Goal: Navigation & Orientation: Understand site structure

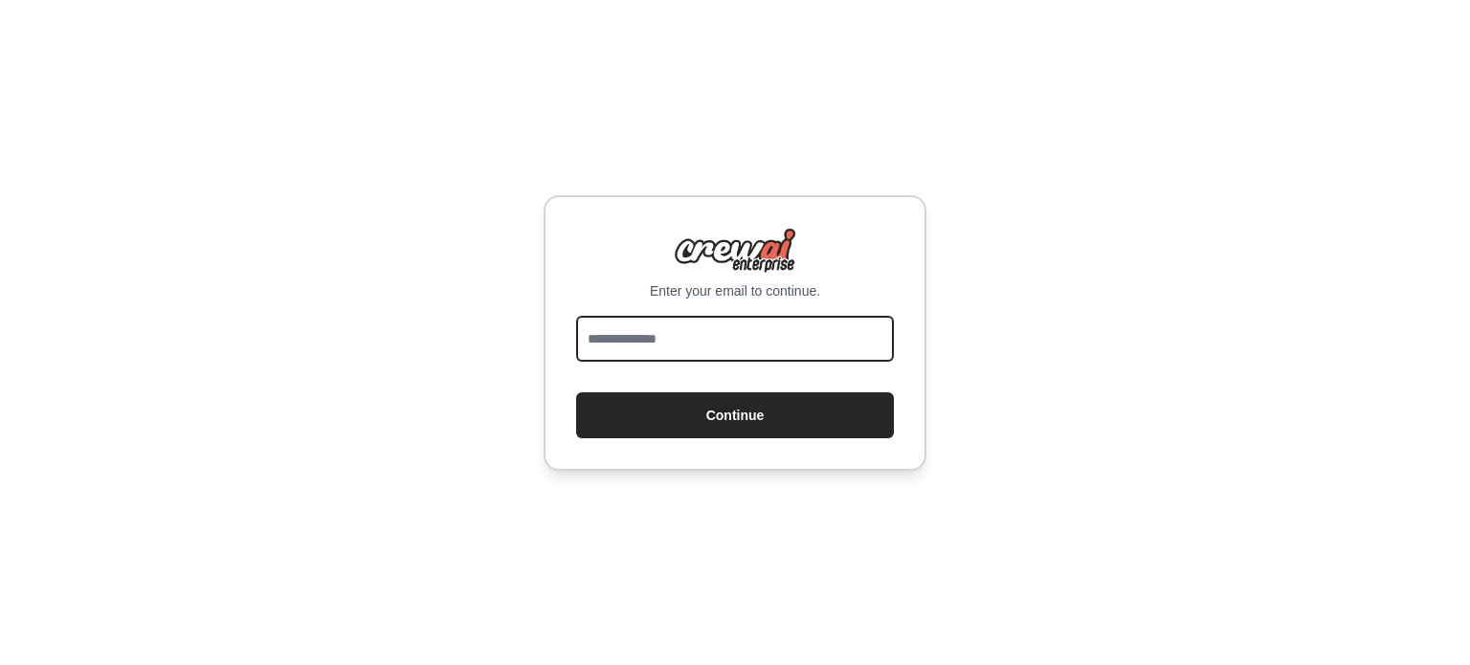
drag, startPoint x: 0, startPoint y: 0, endPoint x: 723, endPoint y: 353, distance: 804.8
click at [723, 353] on input "email" at bounding box center [735, 339] width 318 height 46
type input "**********"
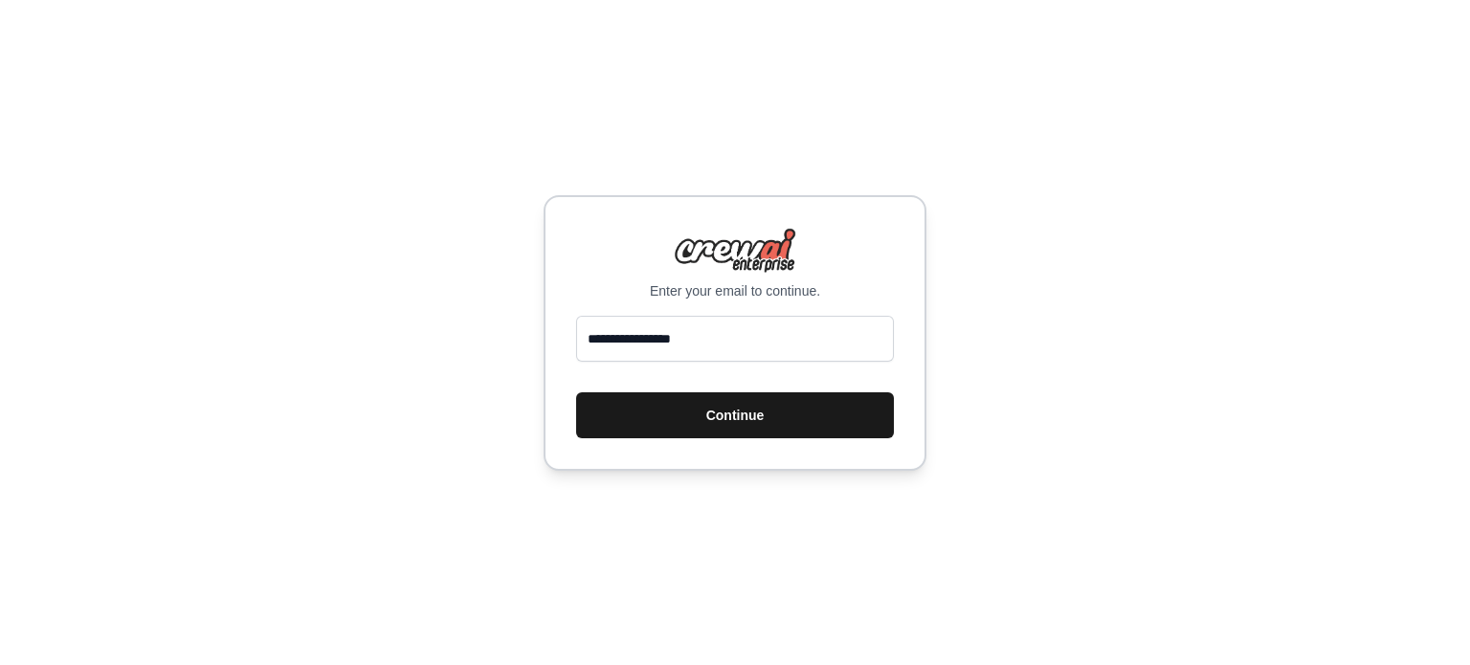
click at [654, 403] on button "Continue" at bounding box center [735, 415] width 318 height 46
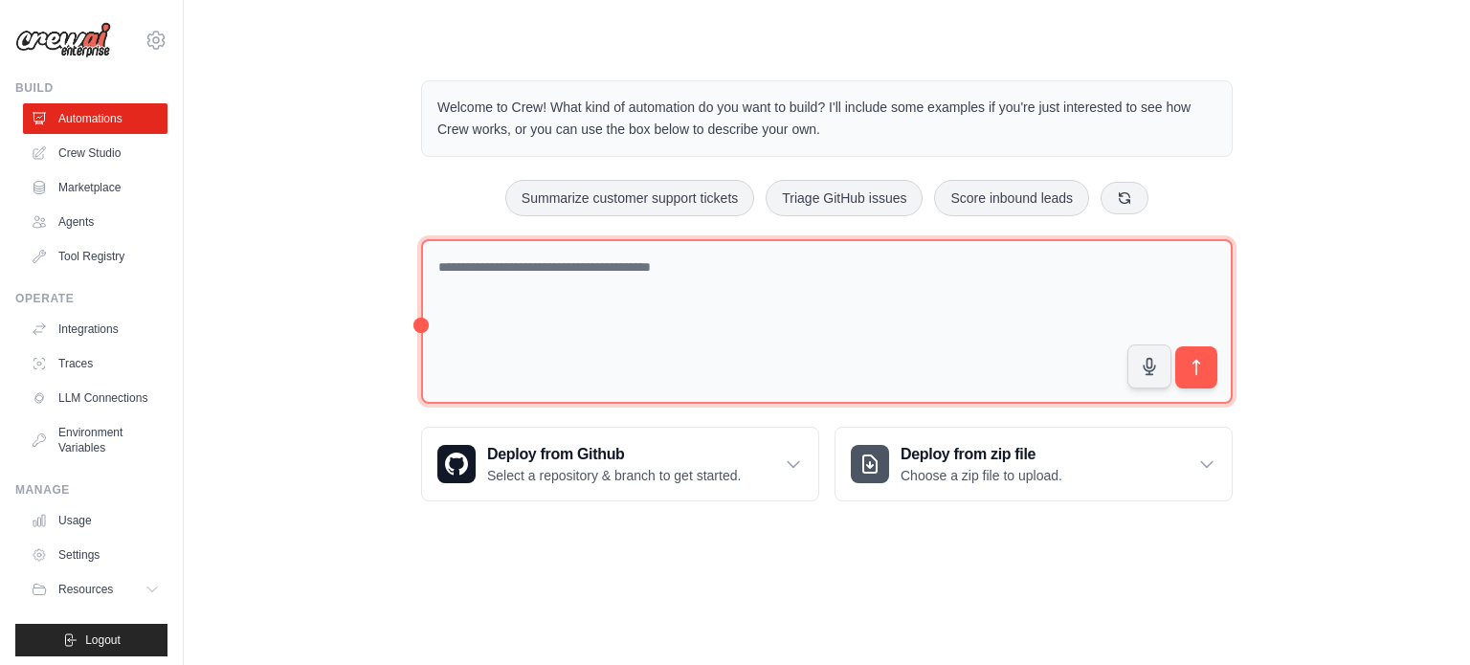
click at [1010, 349] on textarea at bounding box center [826, 322] width 811 height 166
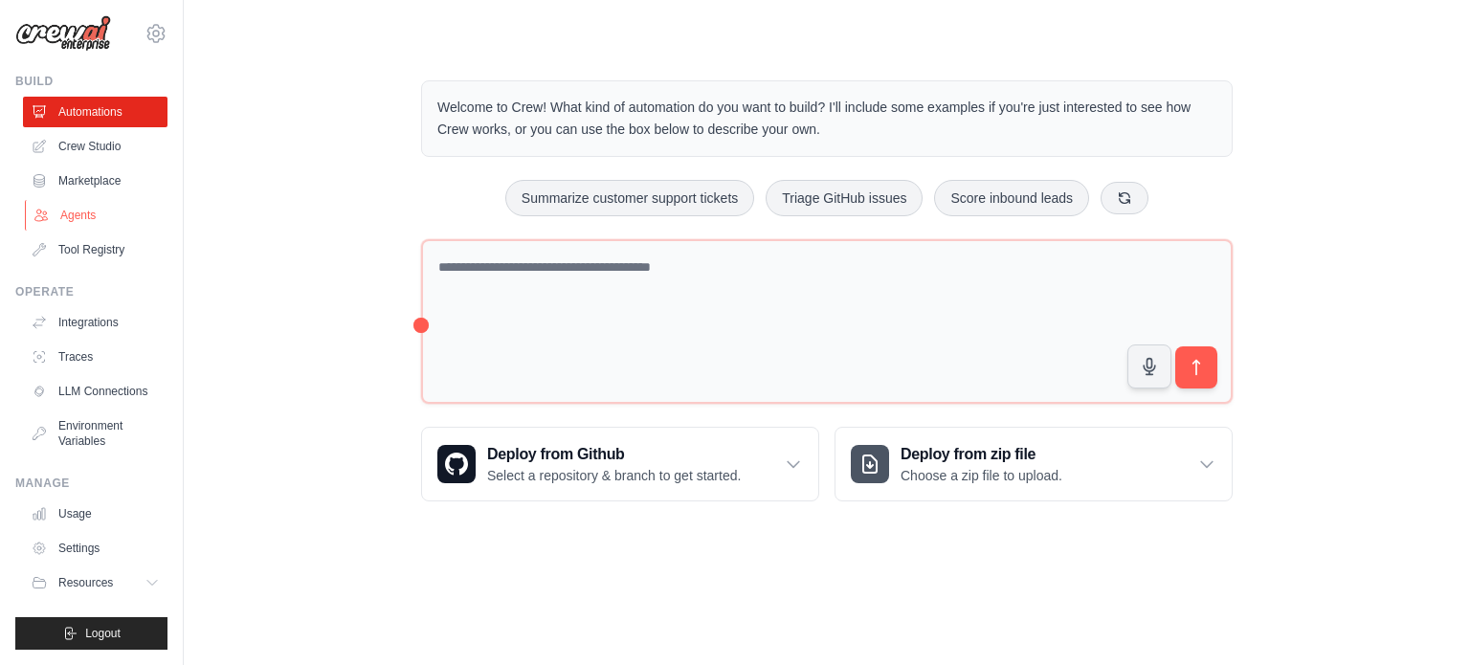
click at [77, 200] on link "Agents" at bounding box center [97, 215] width 144 height 31
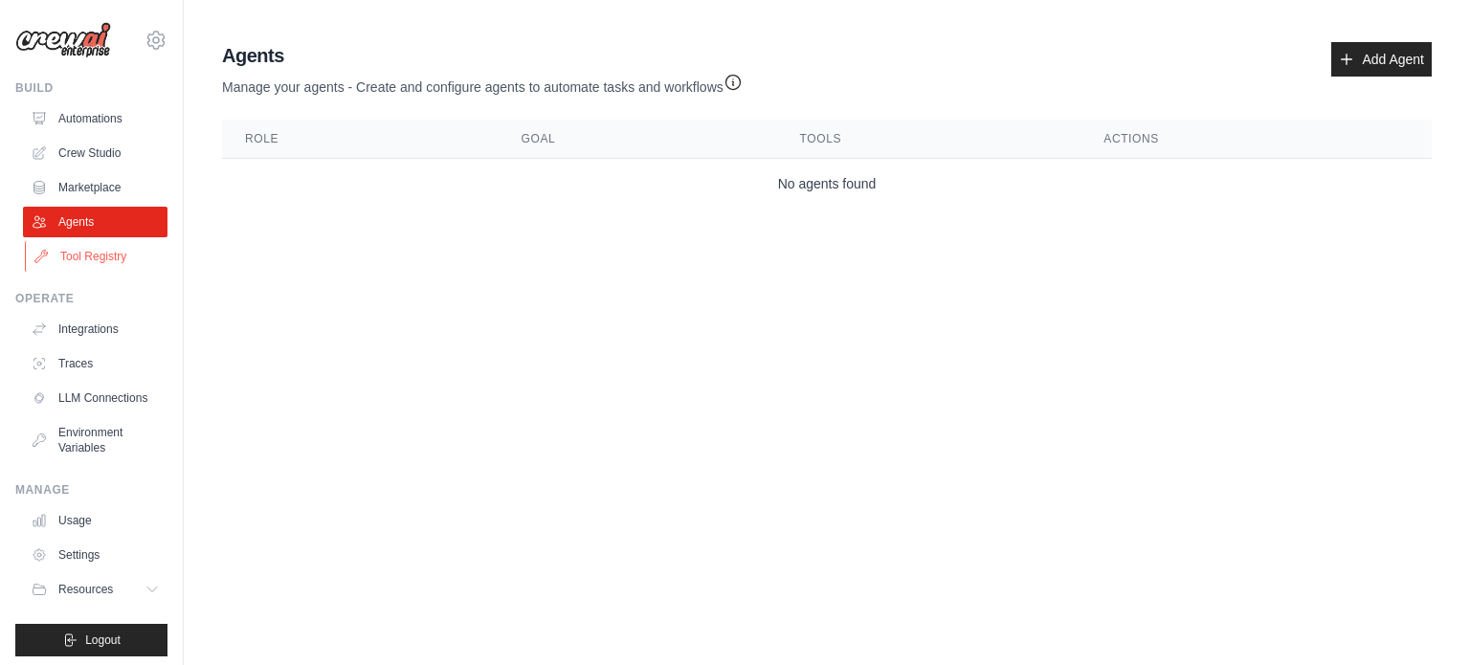
click at [90, 249] on link "Tool Registry" at bounding box center [97, 256] width 144 height 31
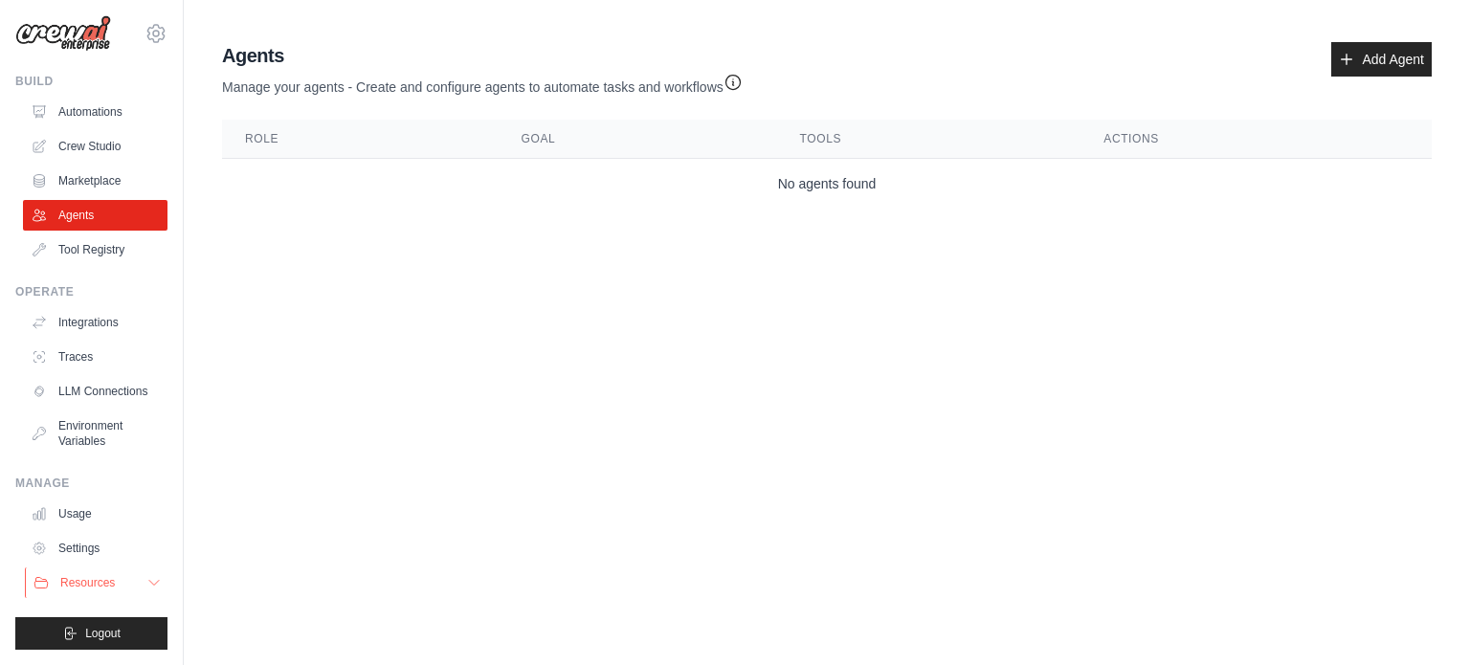
click at [107, 573] on button "Resources" at bounding box center [97, 582] width 144 height 31
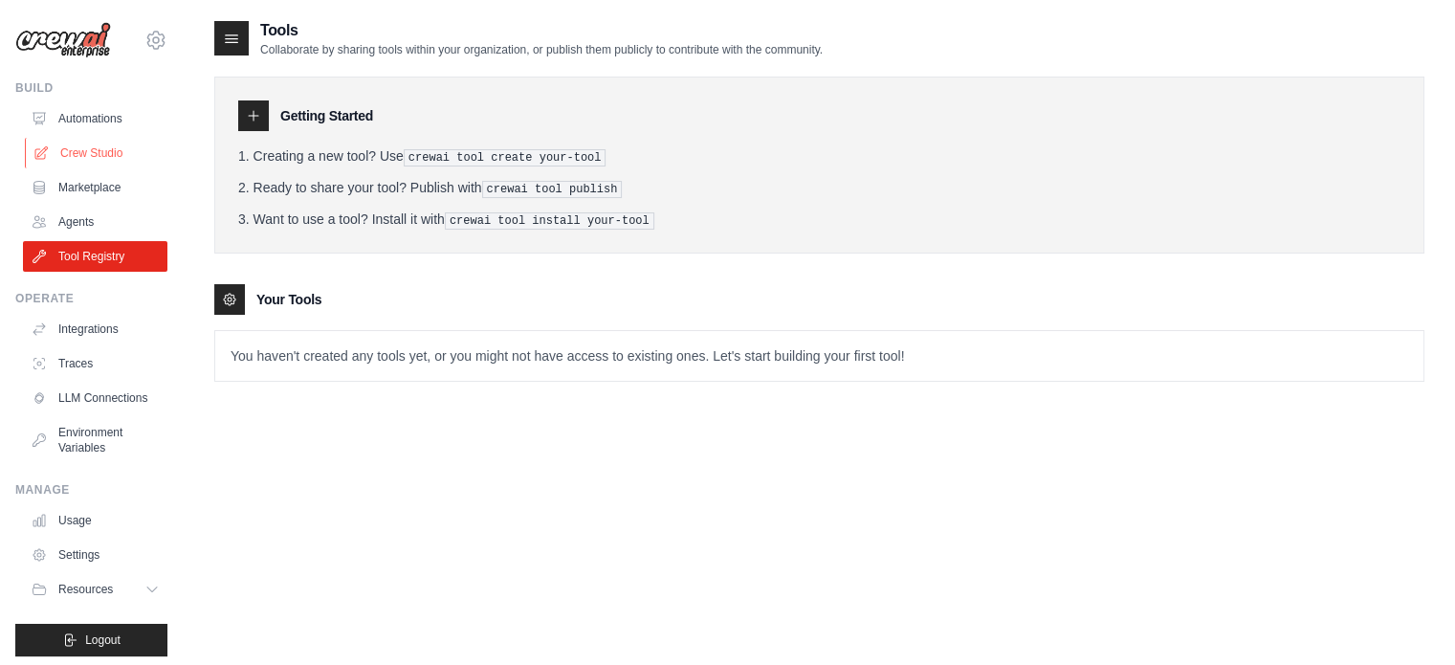
click at [80, 156] on link "Crew Studio" at bounding box center [97, 153] width 144 height 31
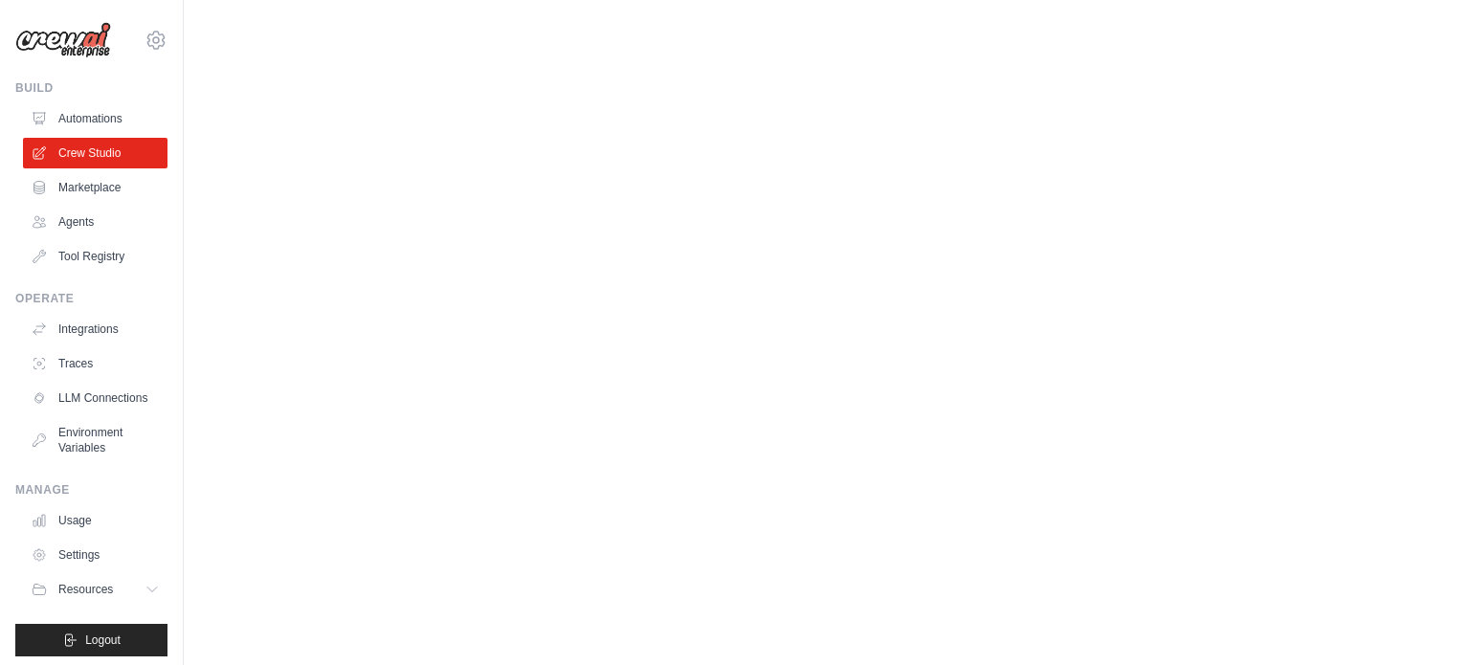
drag, startPoint x: 140, startPoint y: 52, endPoint x: 135, endPoint y: 24, distance: 28.2
click at [135, 24] on div "trkm212@gmail.com Settings" at bounding box center [91, 30] width 152 height 61
click at [135, 31] on div "trkm212@gmail.com Settings" at bounding box center [91, 30] width 152 height 61
click at [144, 31] on icon at bounding box center [155, 40] width 23 height 23
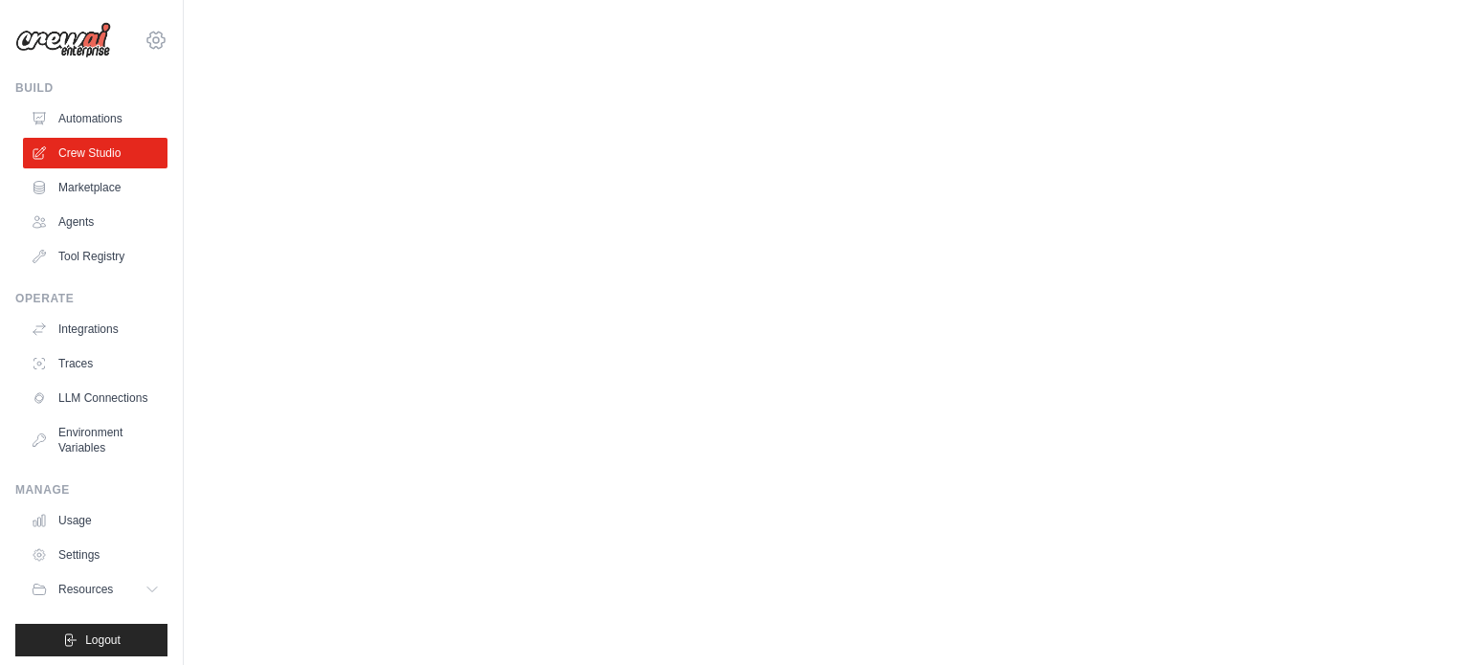
click at [144, 31] on icon at bounding box center [155, 40] width 23 height 23
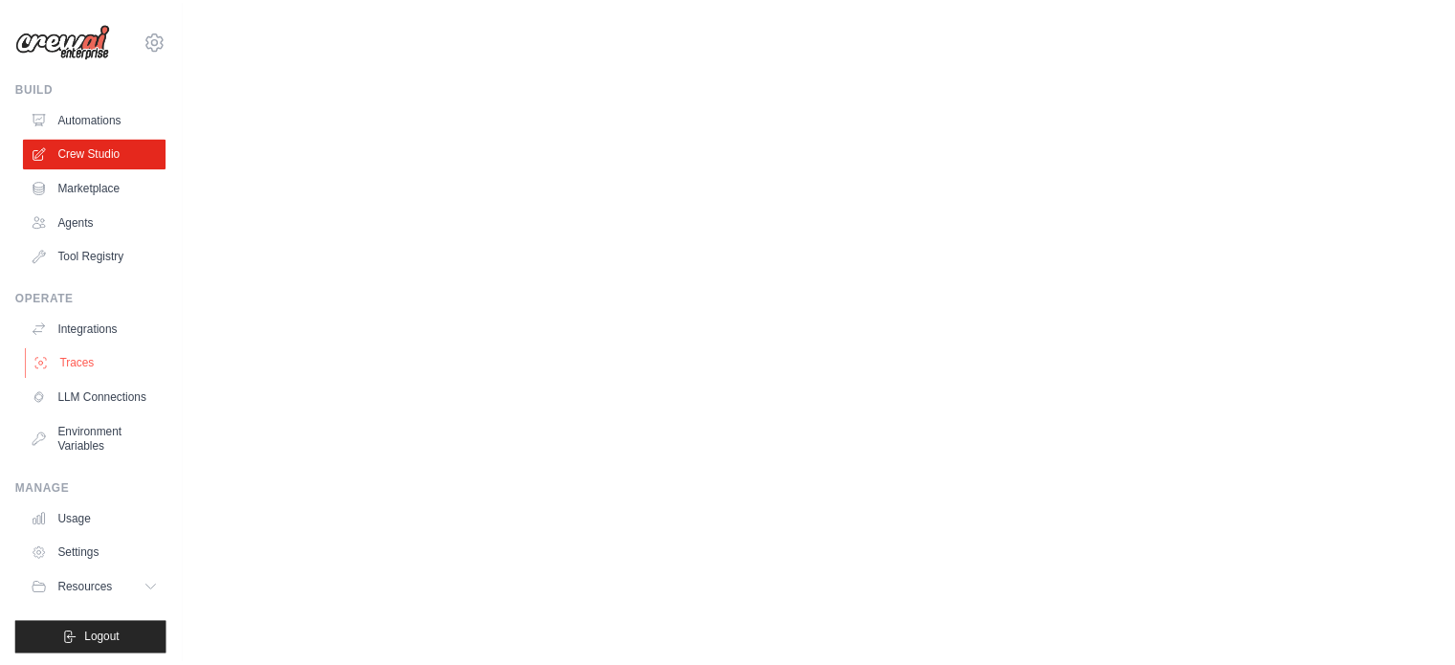
scroll to position [21, 0]
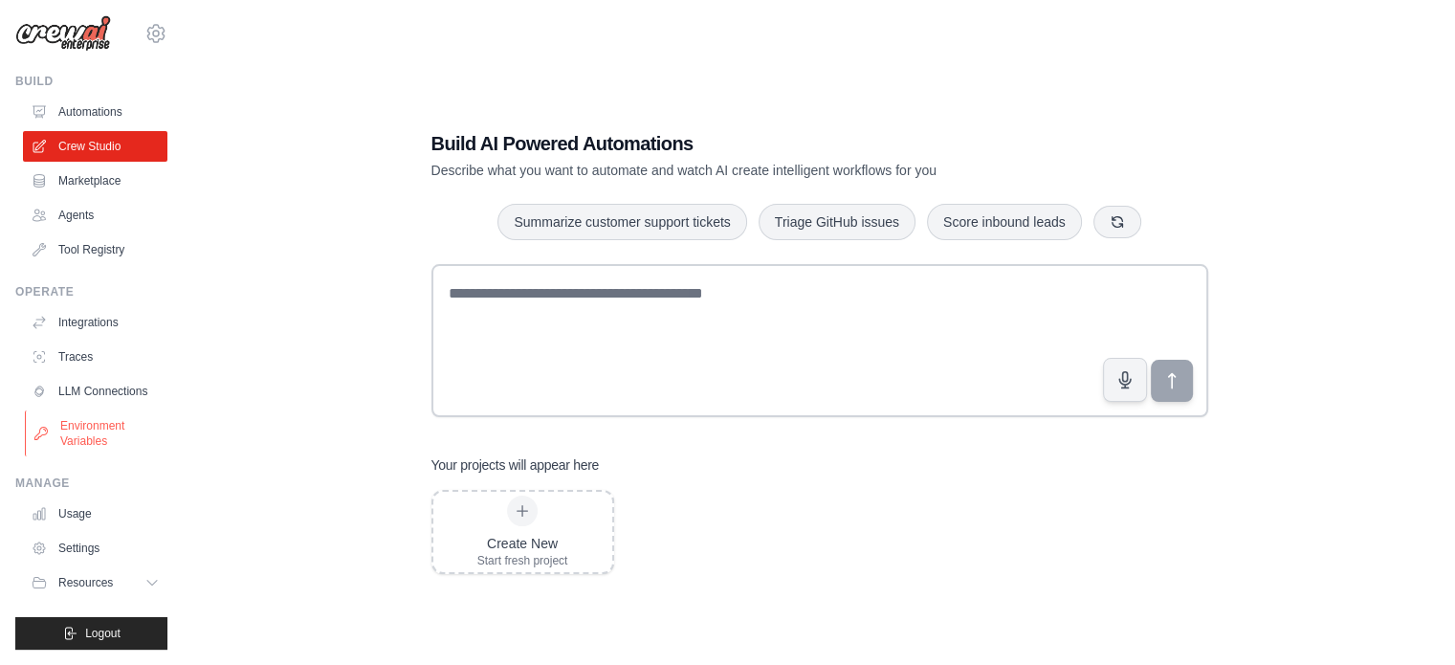
click at [44, 444] on link "Environment Variables" at bounding box center [97, 433] width 144 height 46
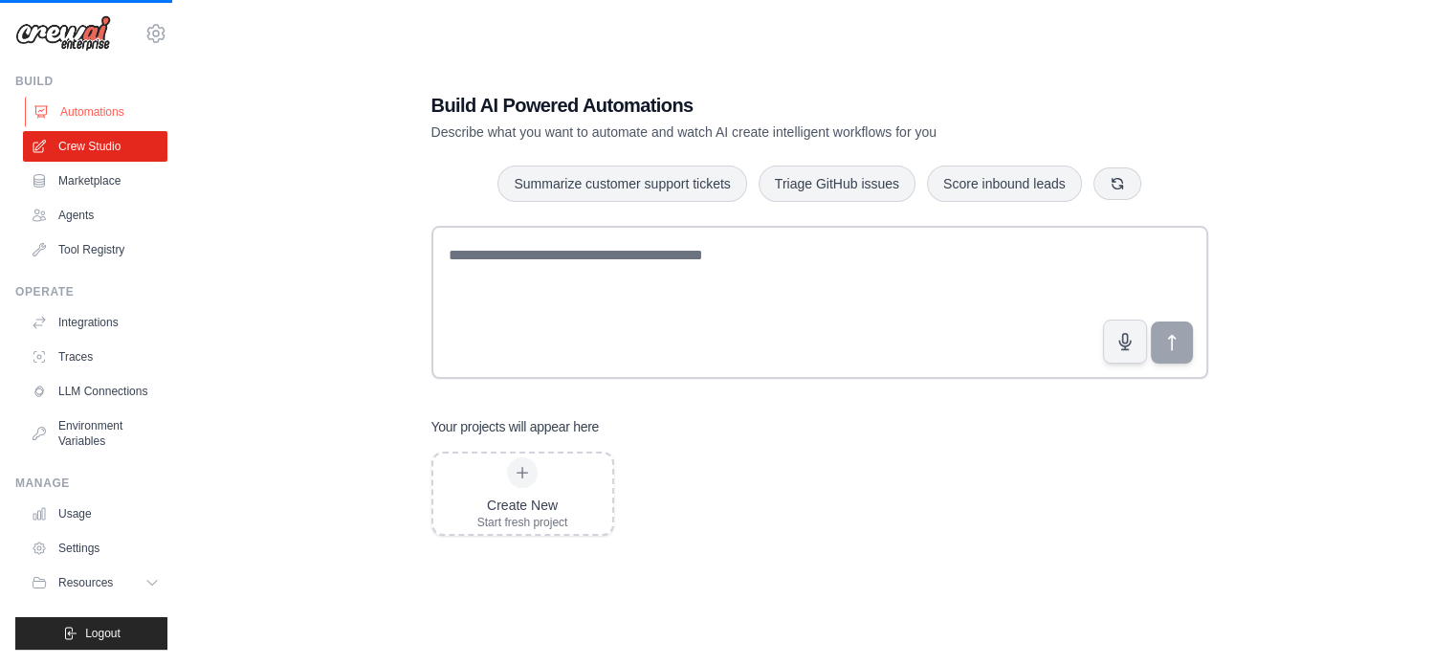
click at [83, 110] on link "Automations" at bounding box center [97, 112] width 144 height 31
click at [73, 166] on link "Marketplace" at bounding box center [97, 181] width 144 height 31
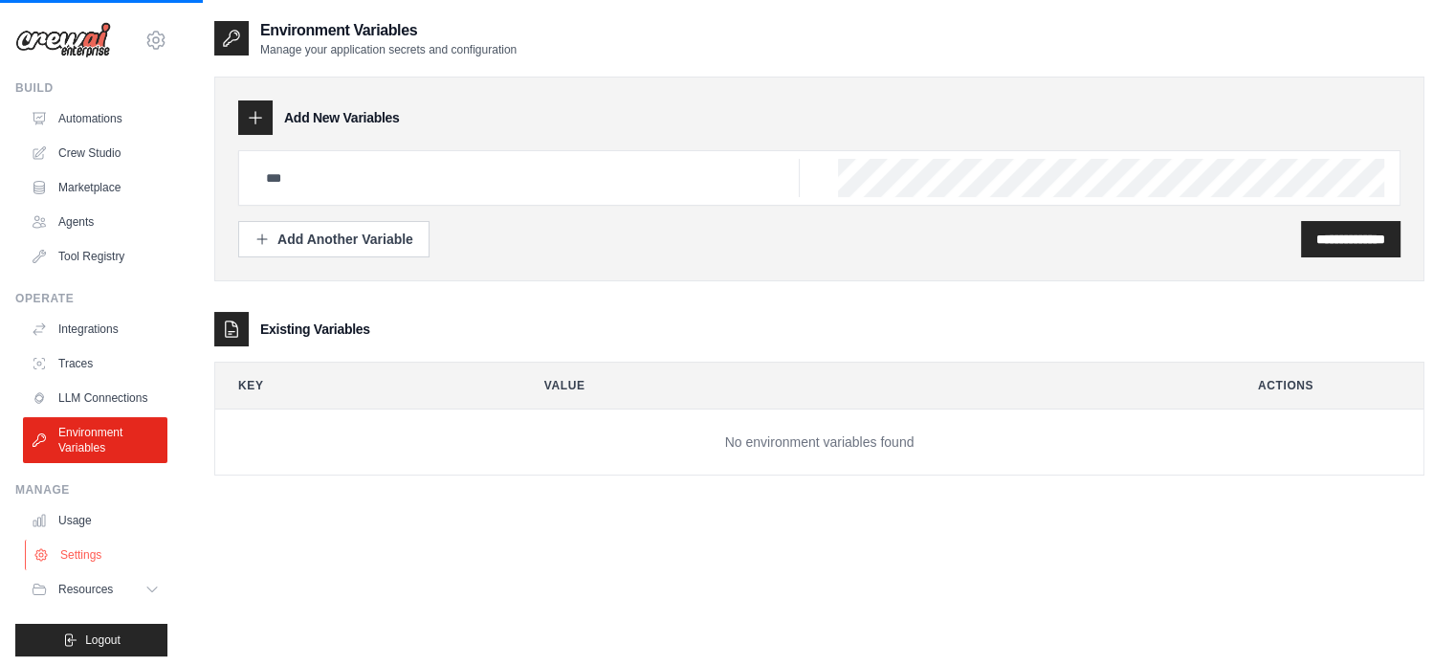
click at [80, 562] on link "Settings" at bounding box center [97, 555] width 144 height 31
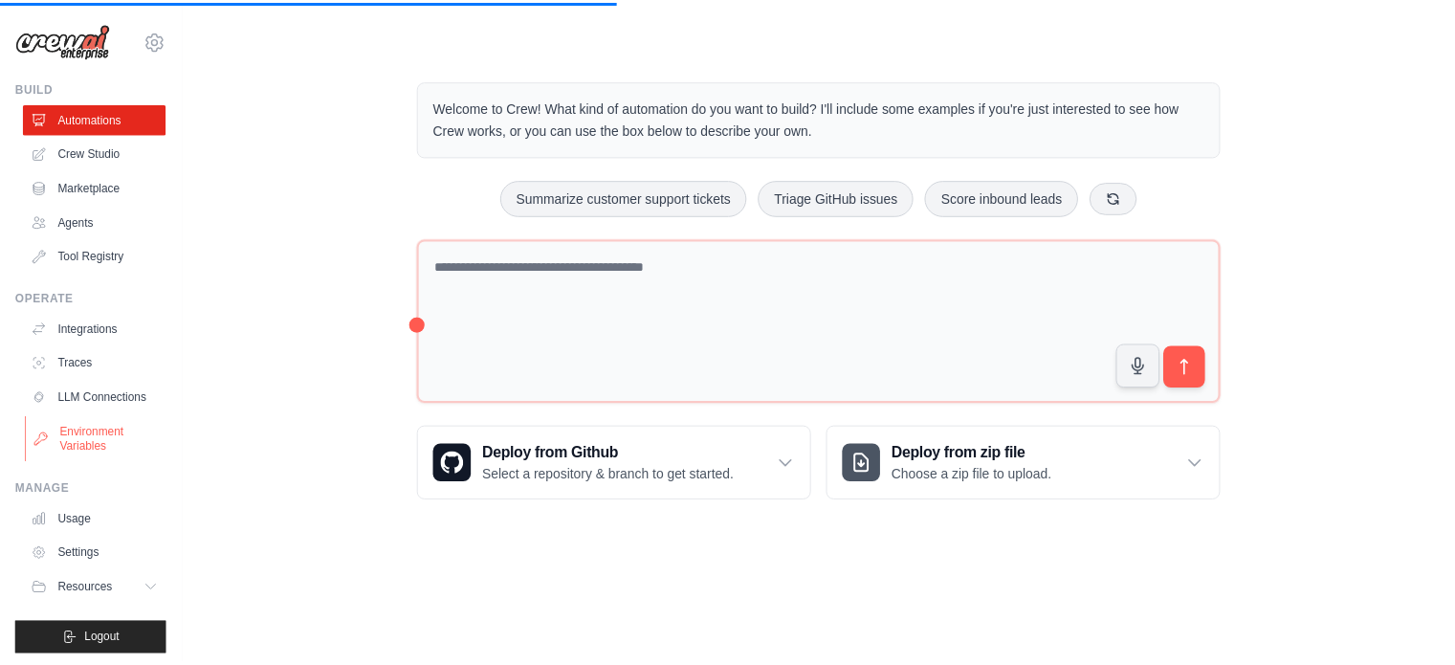
scroll to position [21, 0]
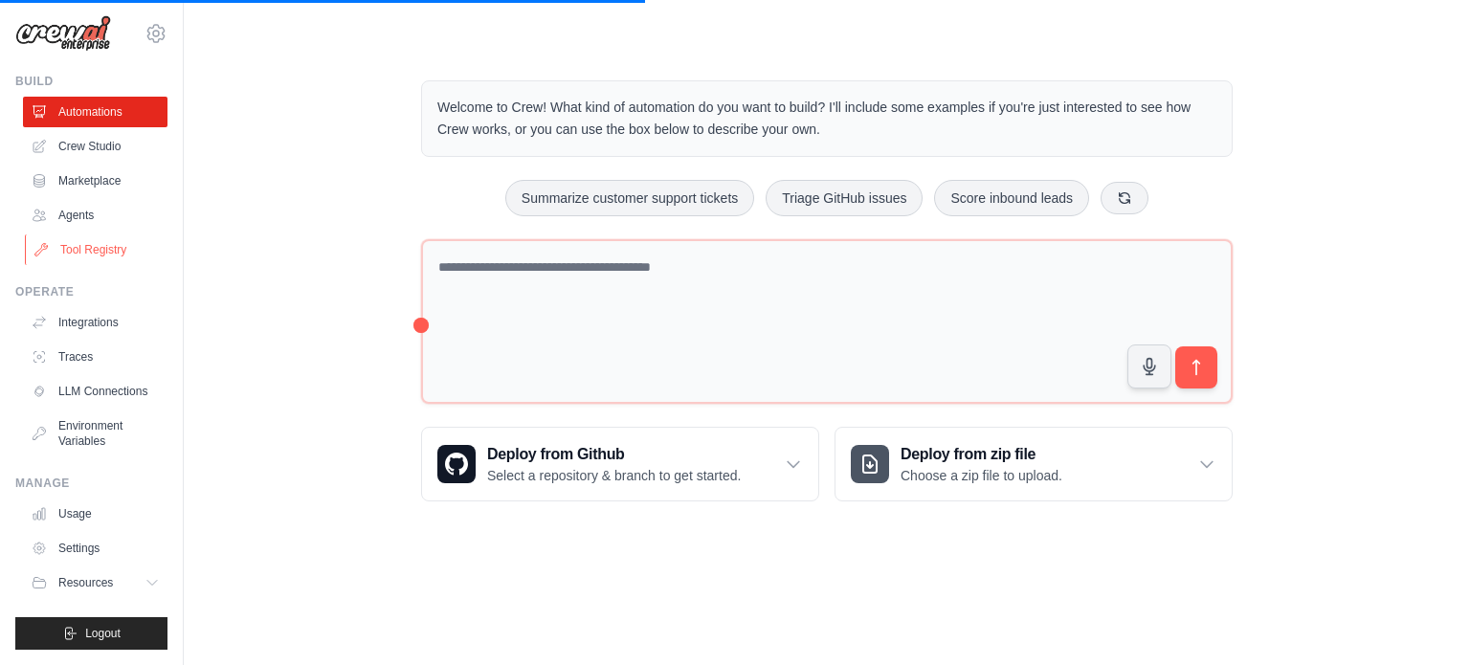
click at [99, 234] on link "Tool Registry" at bounding box center [97, 249] width 144 height 31
